Goal: Check status: Check status

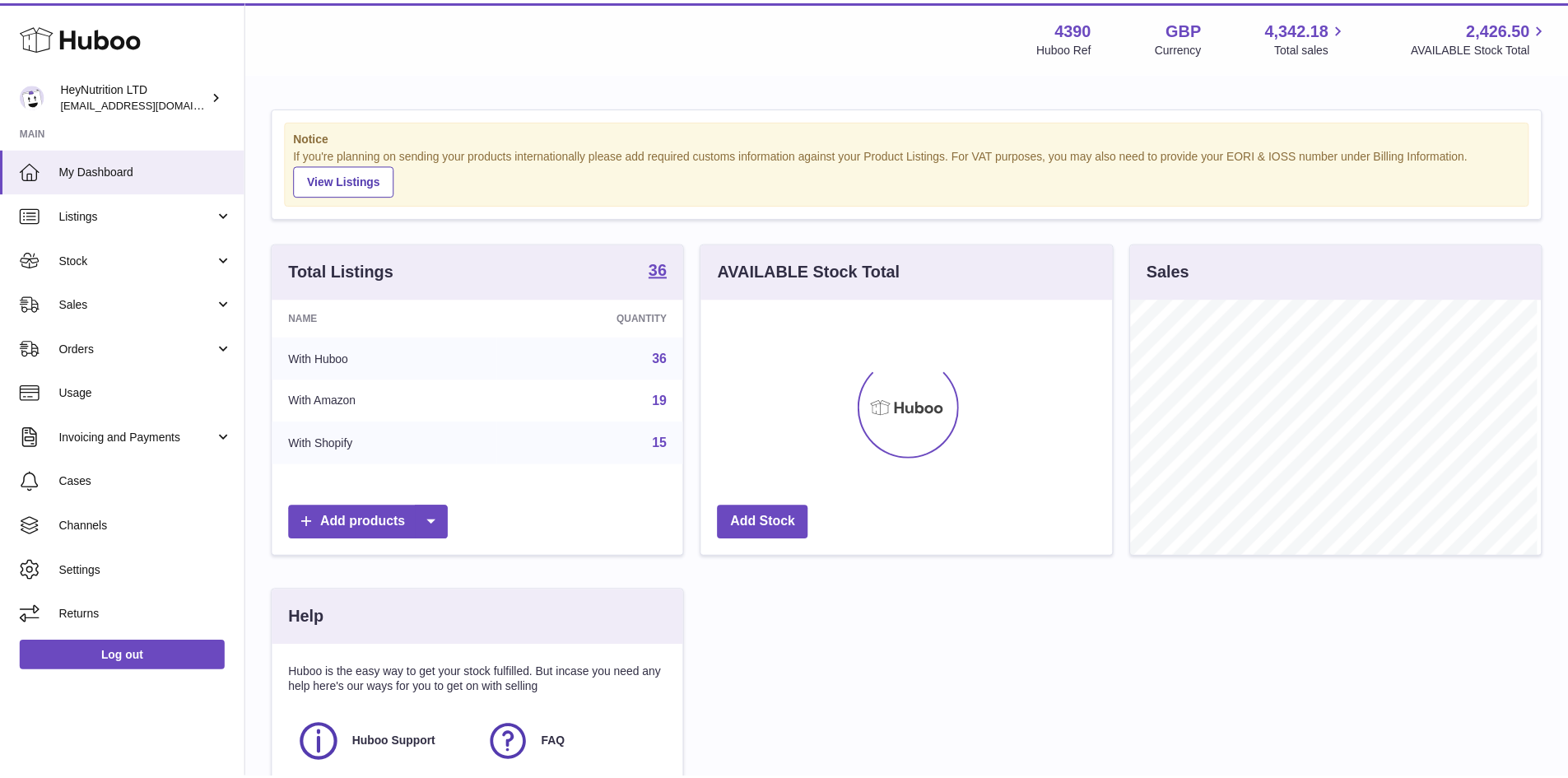
scroll to position [257, 415]
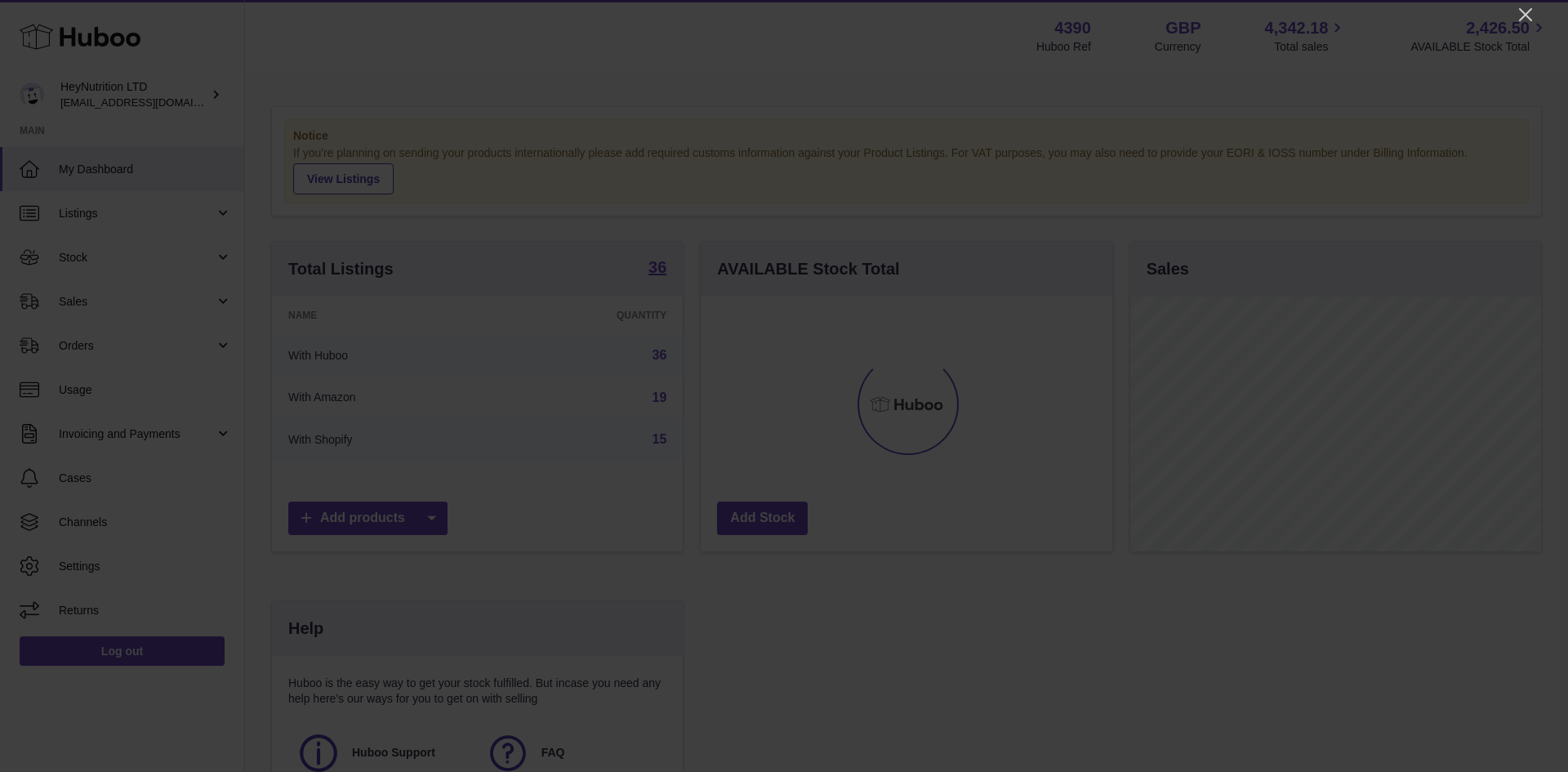
drag, startPoint x: 1522, startPoint y: 14, endPoint x: 1504, endPoint y: 31, distance: 24.8
click at [1522, 14] on icon "Close" at bounding box center [1526, 14] width 19 height 19
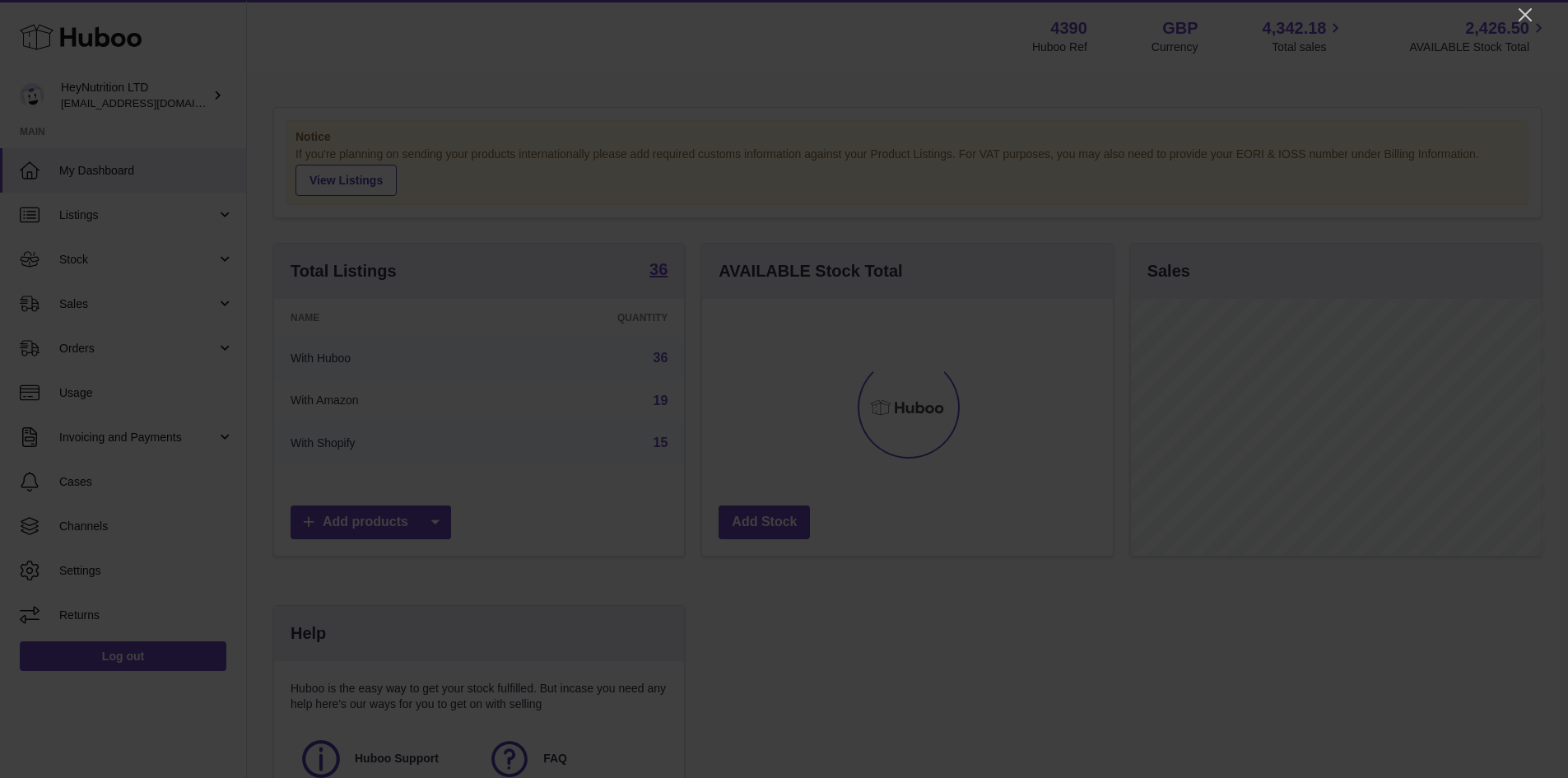
scroll to position [823162, 822584]
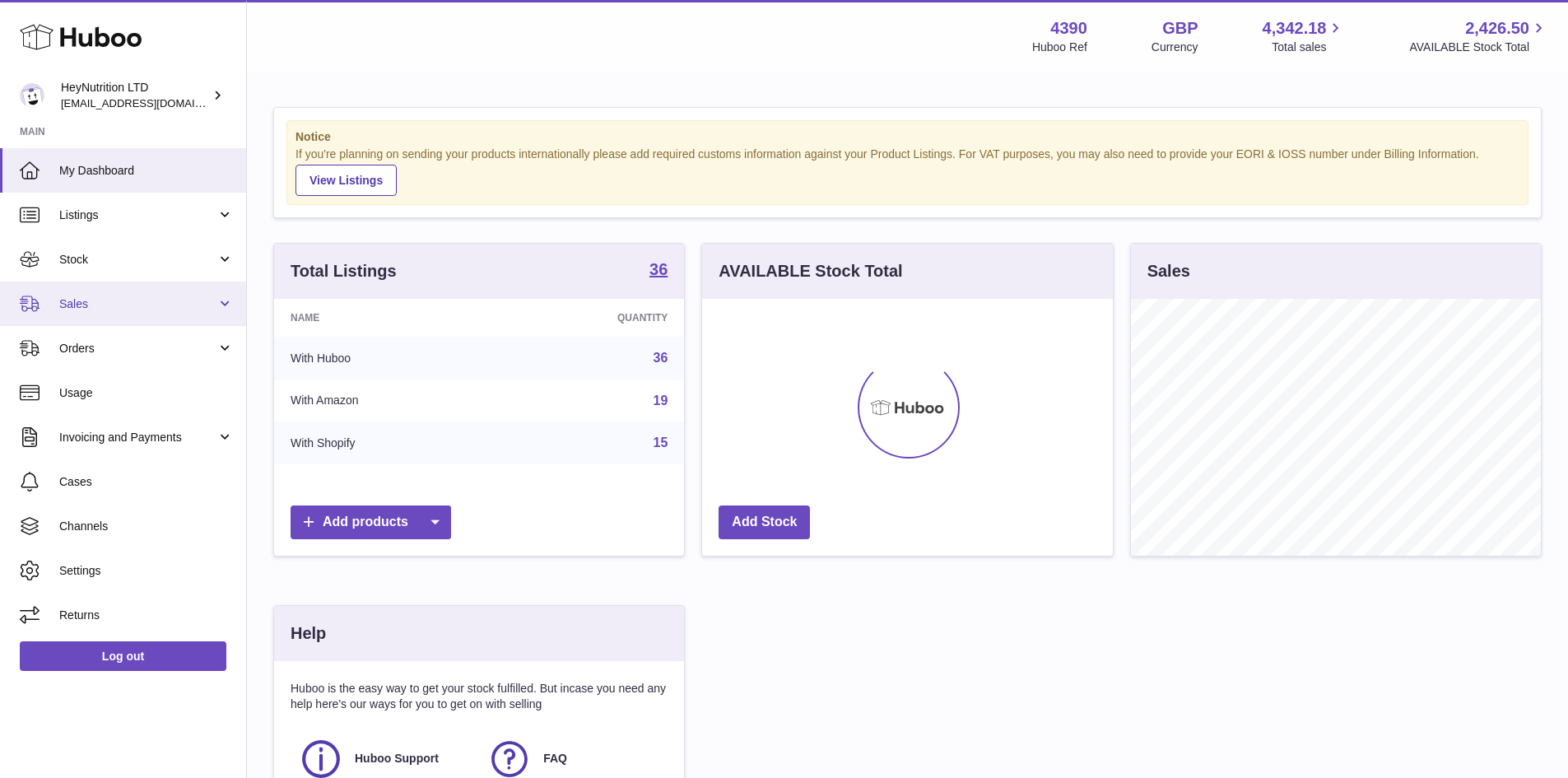
click at [146, 317] on link "Sales" at bounding box center [123, 304] width 246 height 44
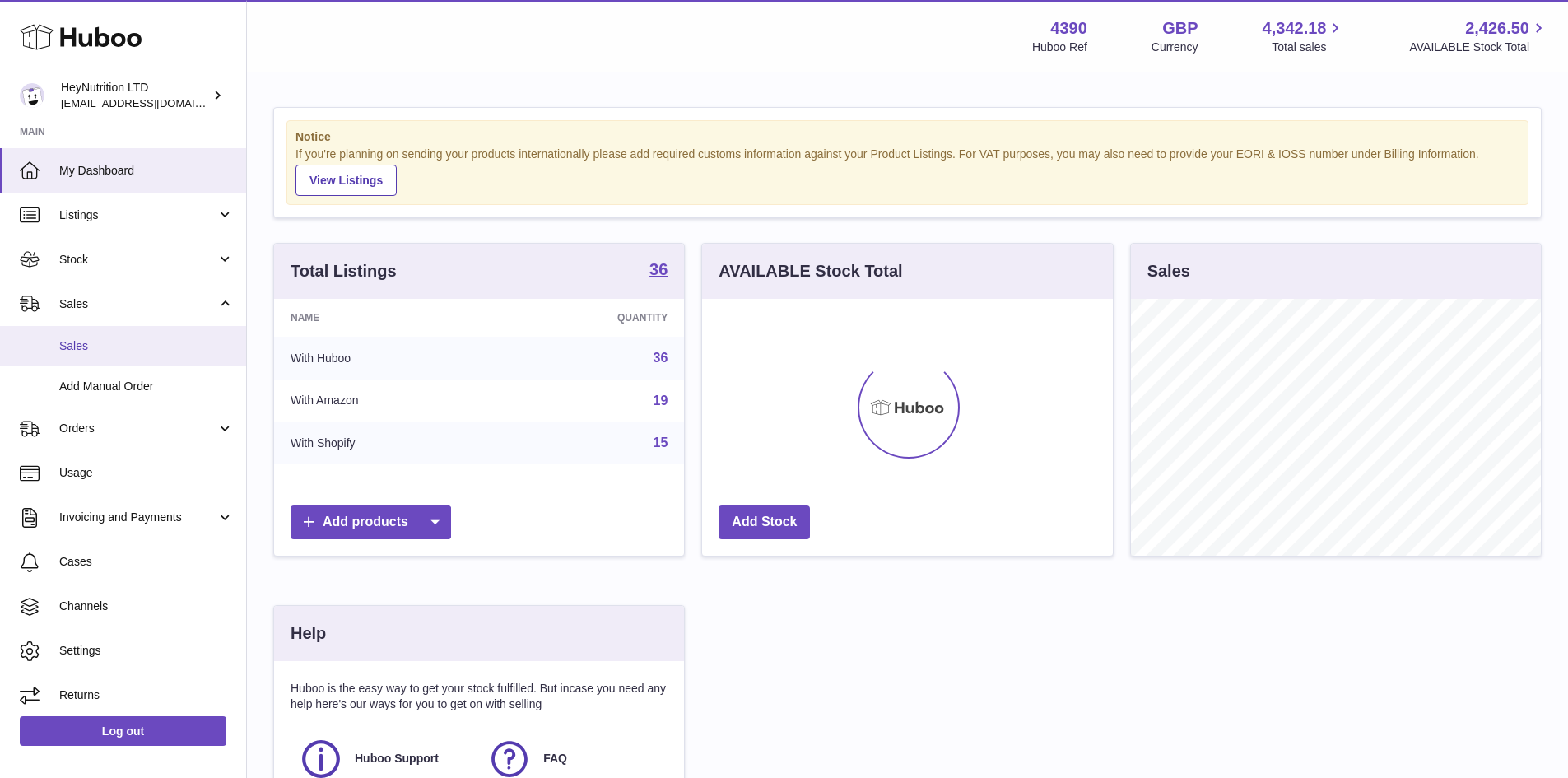
click at [134, 345] on span "Sales" at bounding box center [146, 346] width 174 height 15
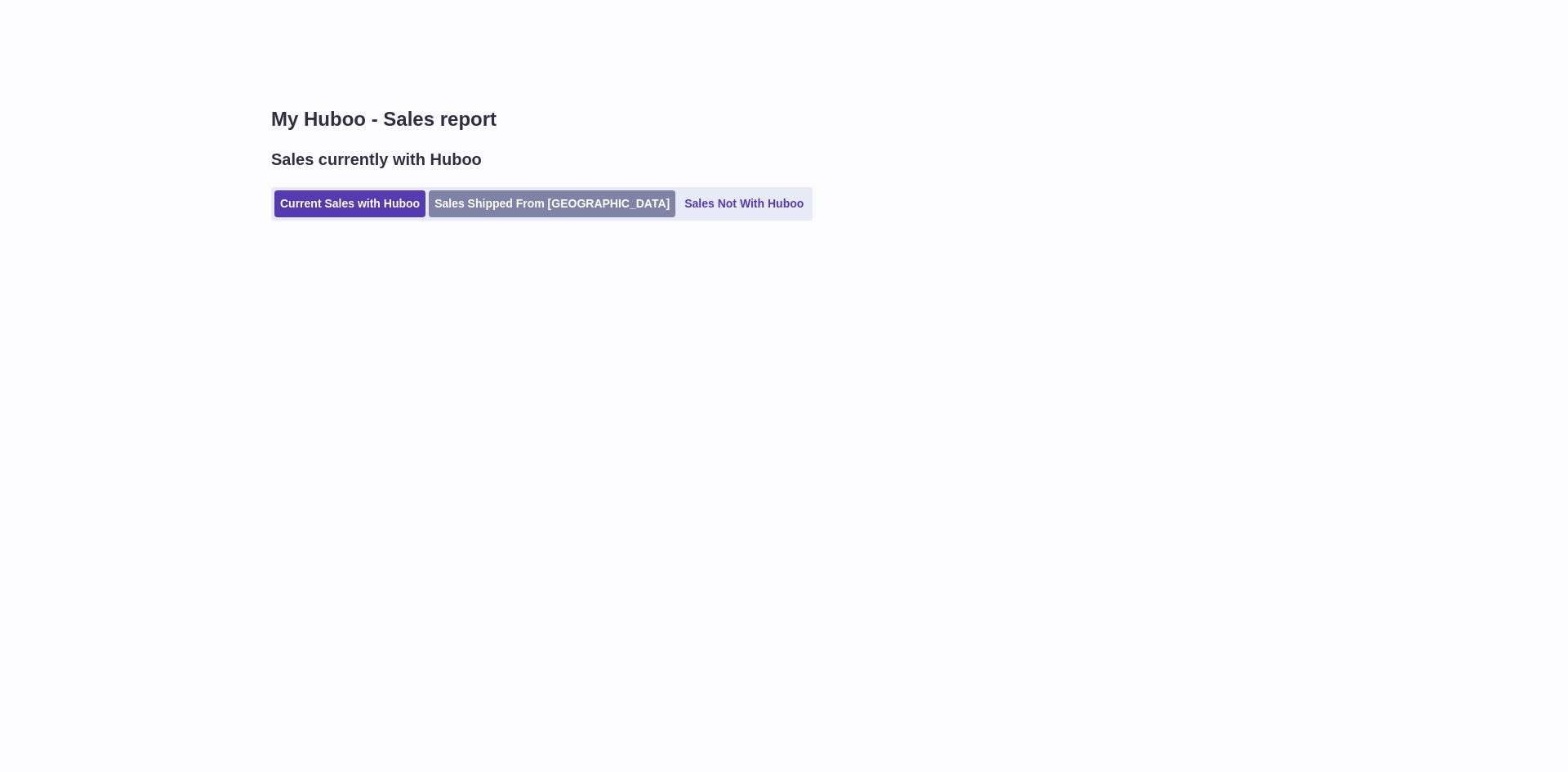
click at [505, 210] on link "Sales Shipped From Huboo" at bounding box center [551, 204] width 247 height 27
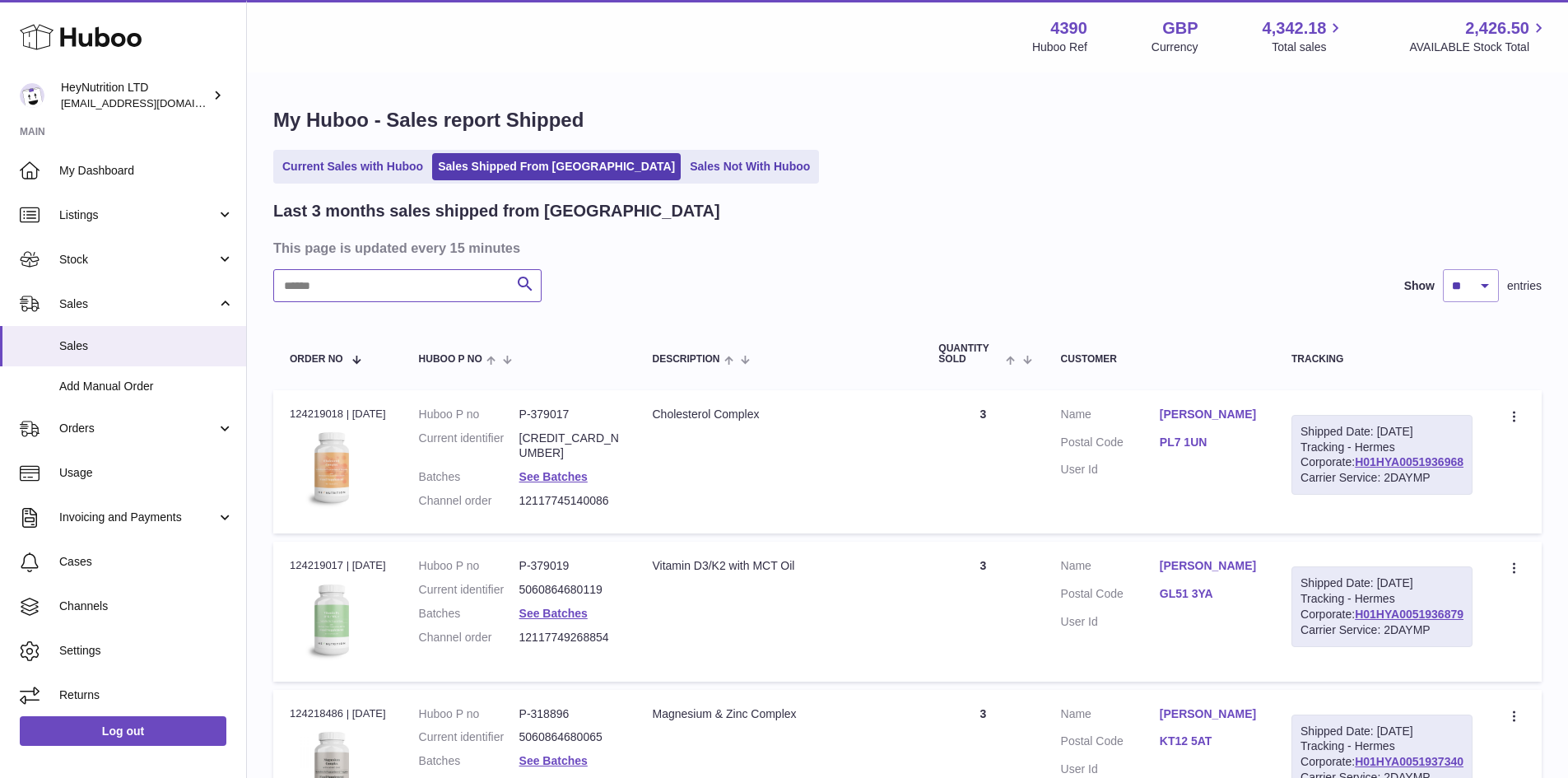
click at [440, 284] on input "text" at bounding box center [407, 285] width 268 height 33
paste input "**********"
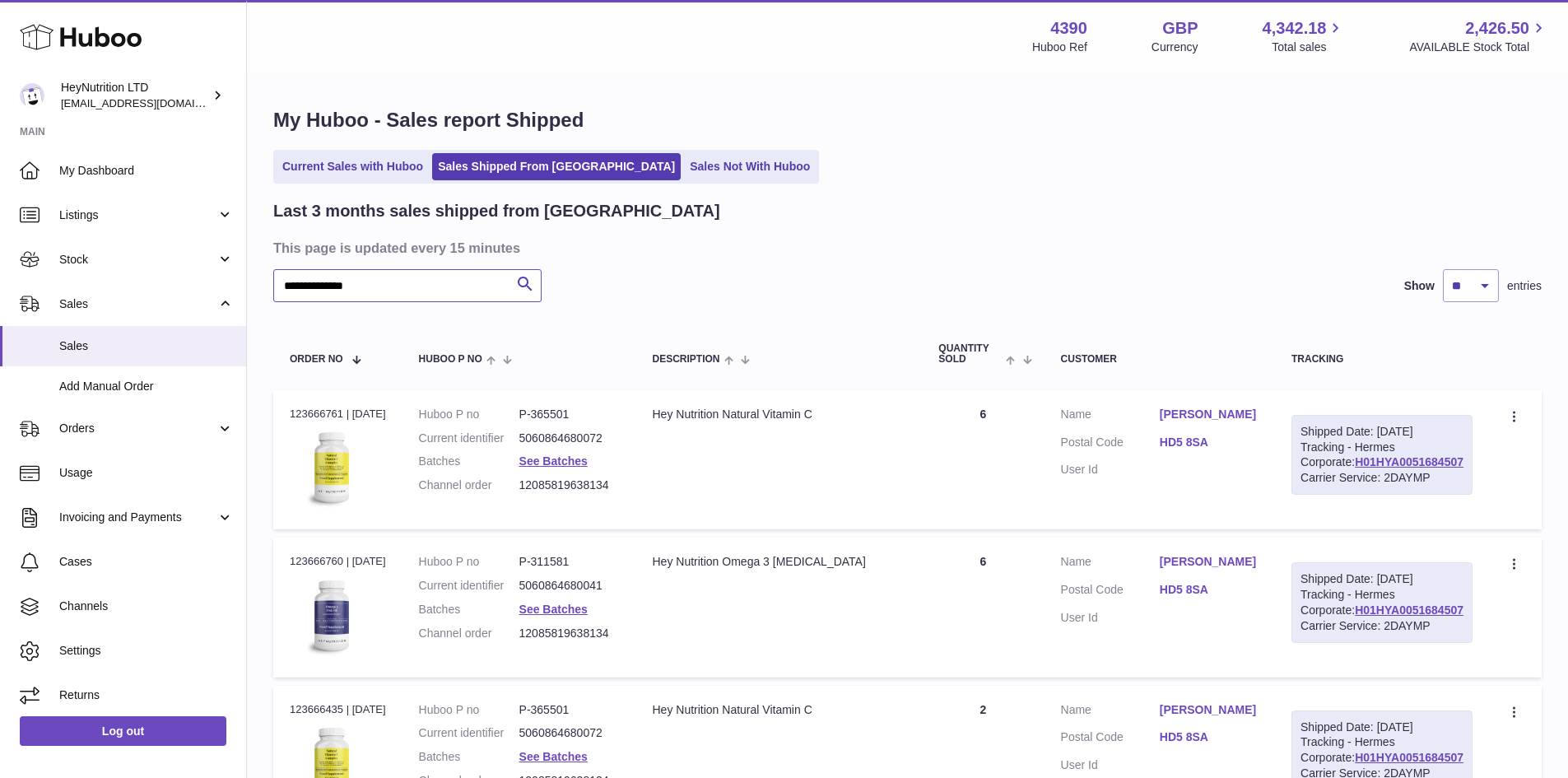
type input "**********"
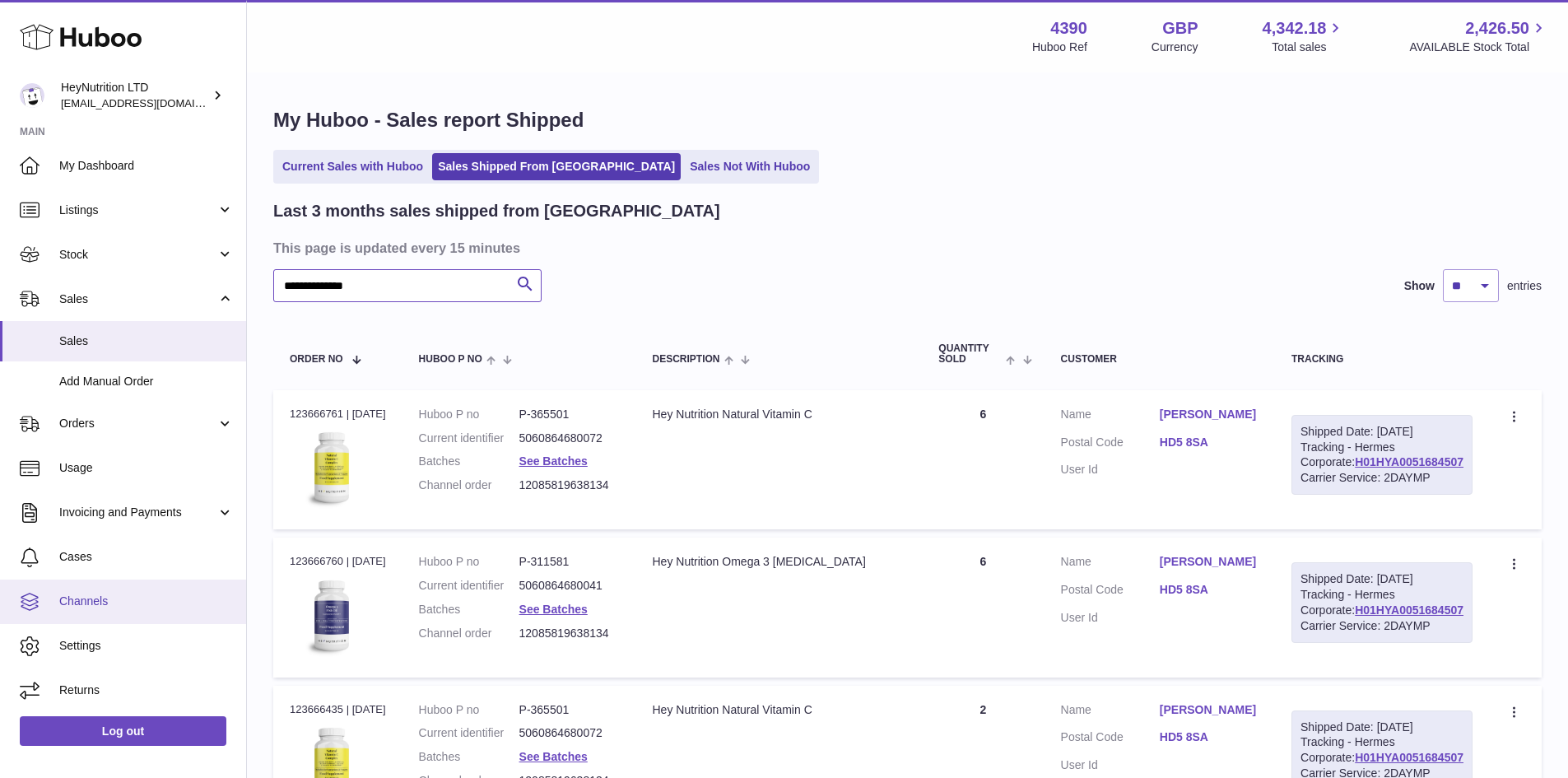
scroll to position [6, 0]
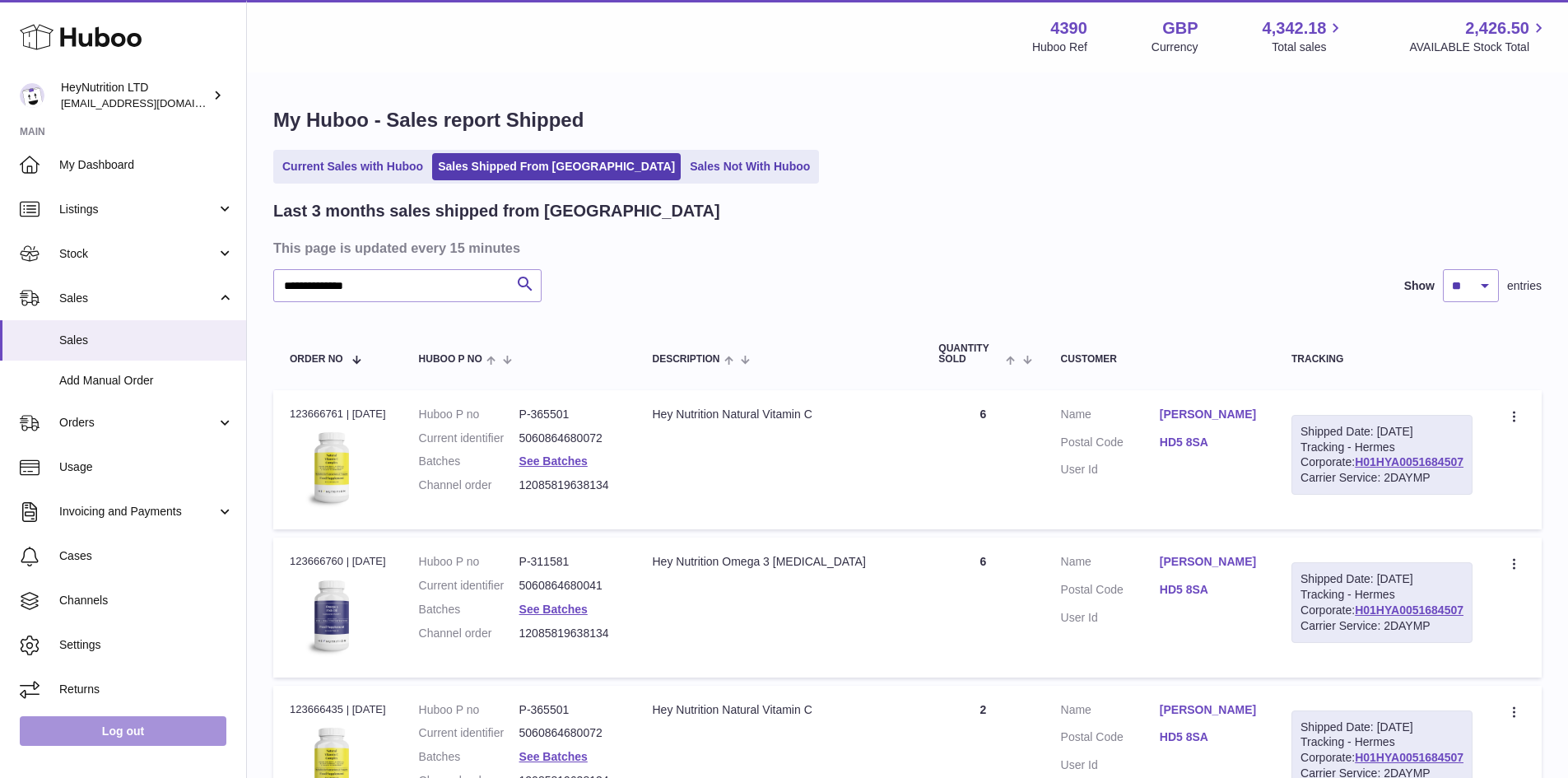
click at [141, 724] on link "Log out" at bounding box center [123, 731] width 207 height 30
